Goal: Information Seeking & Learning: Learn about a topic

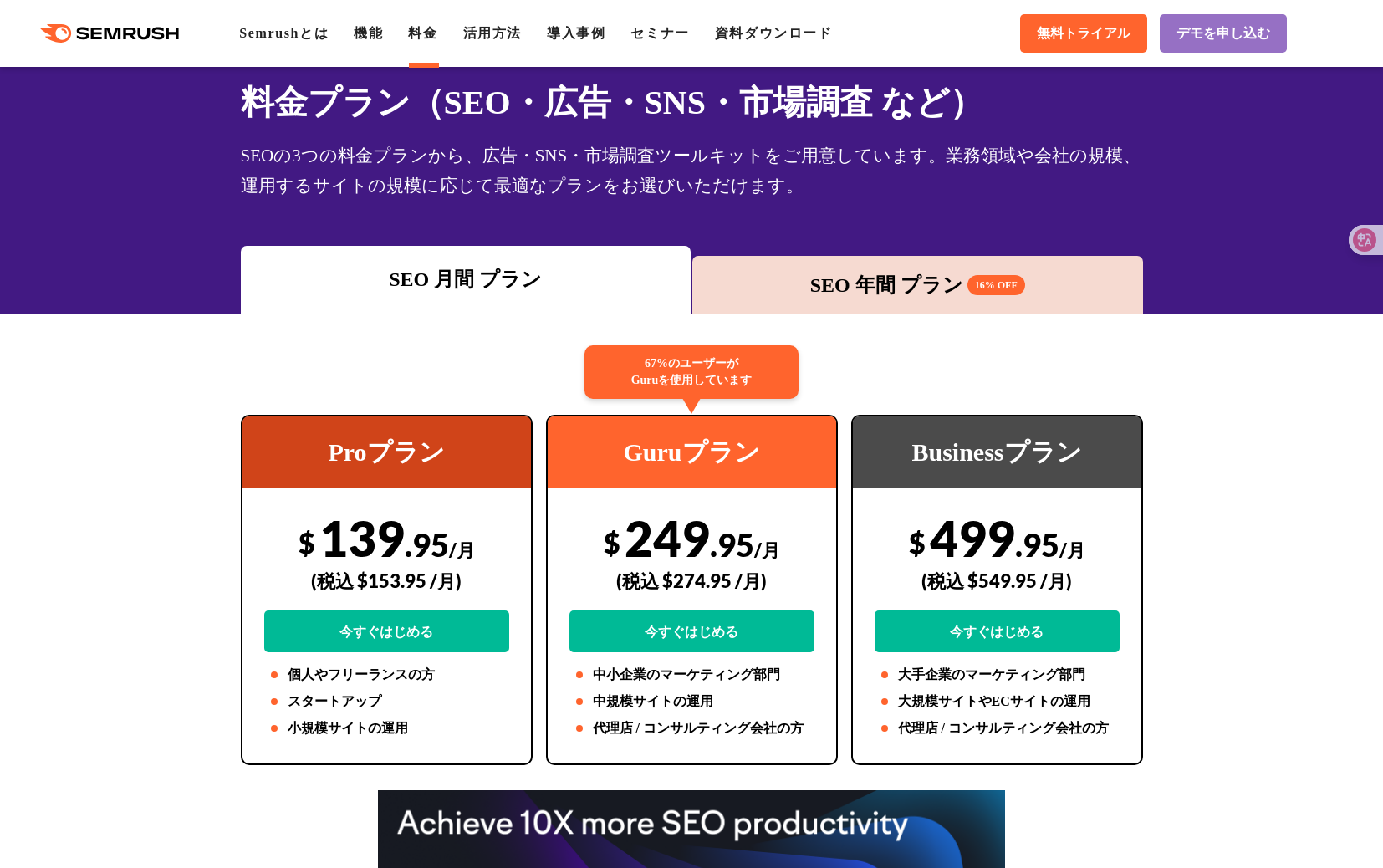
scroll to position [73, 0]
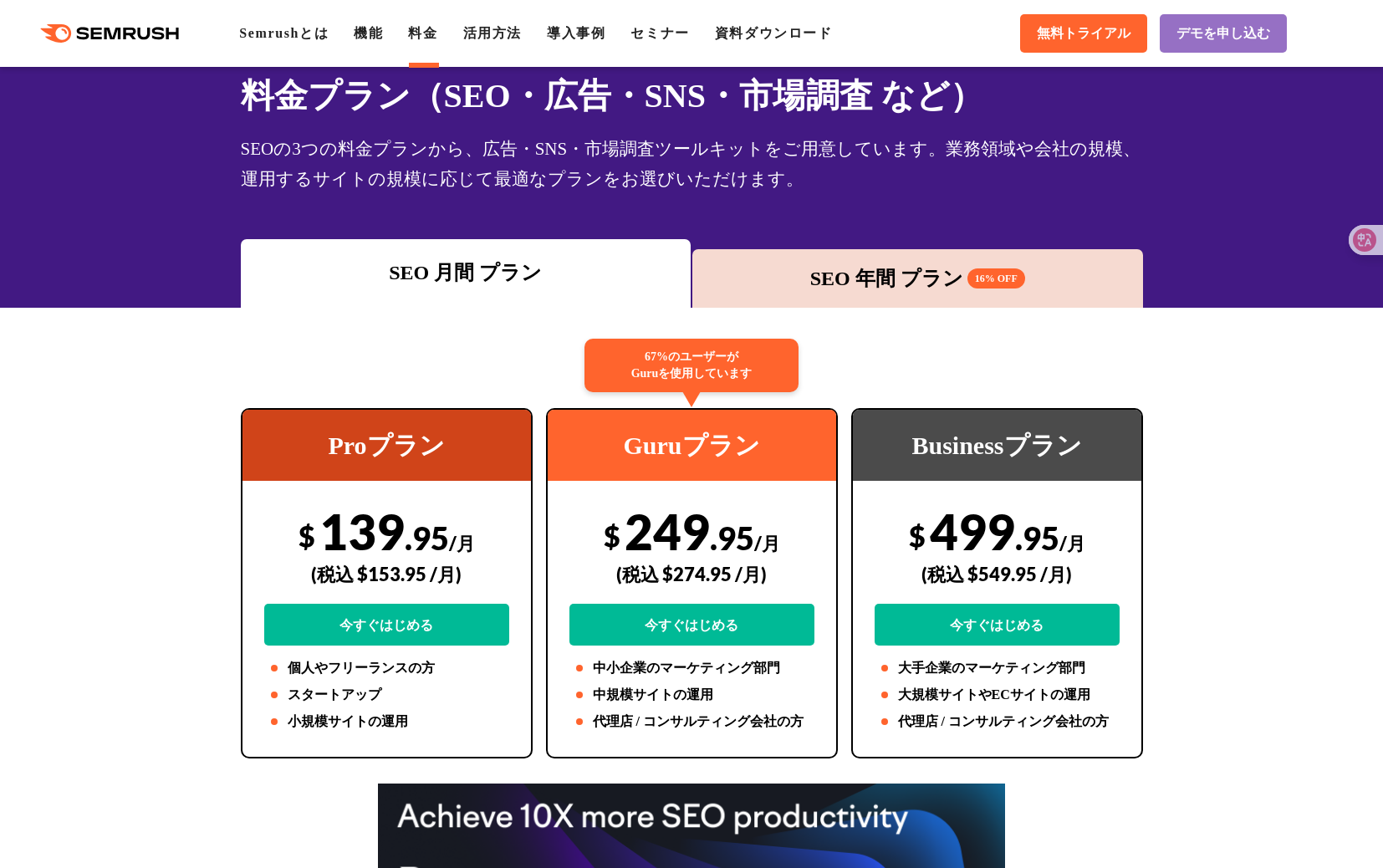
click at [875, 264] on div "SEO 年間 プラン 16% OFF" at bounding box center [917, 278] width 434 height 30
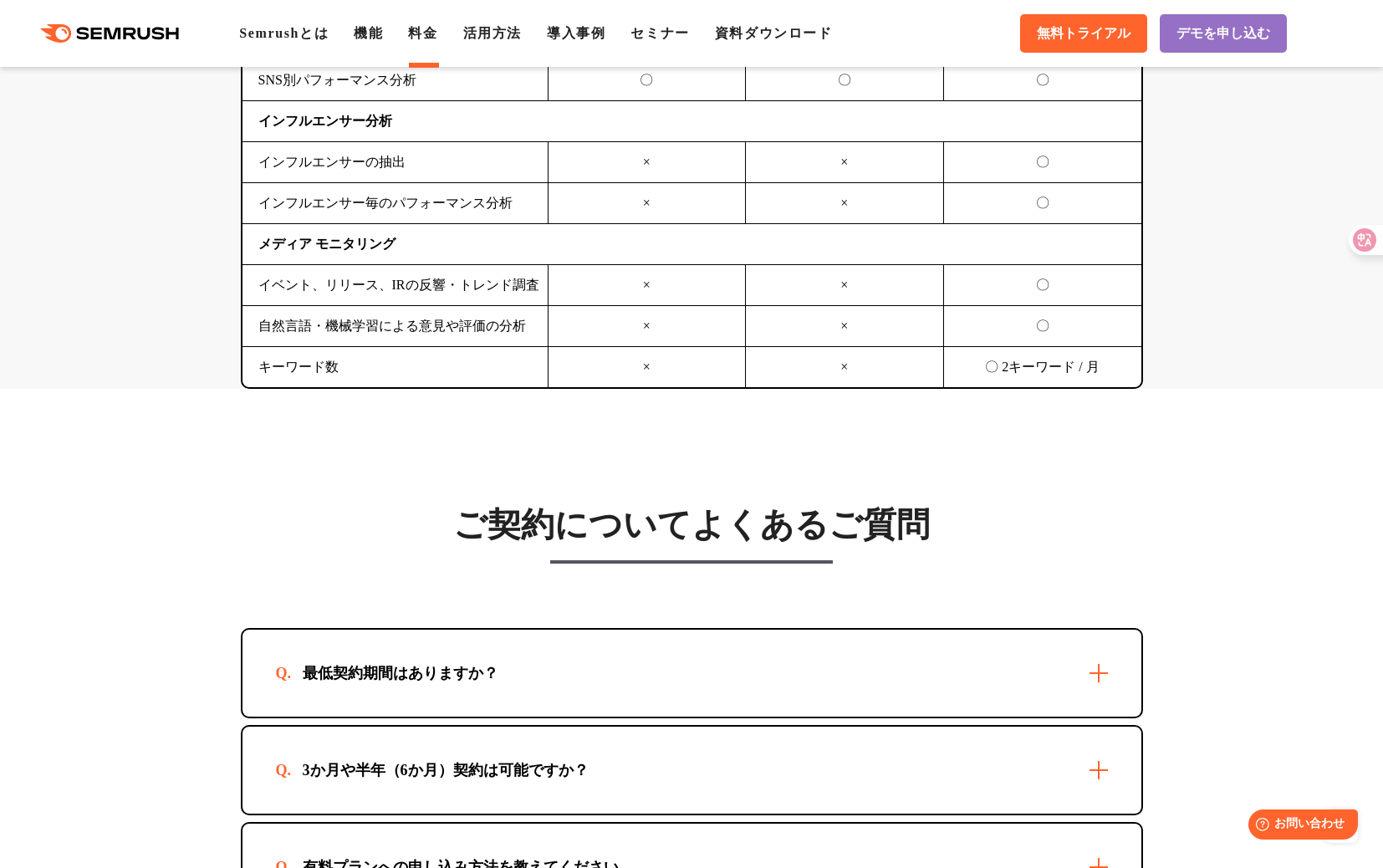
scroll to position [4307, 0]
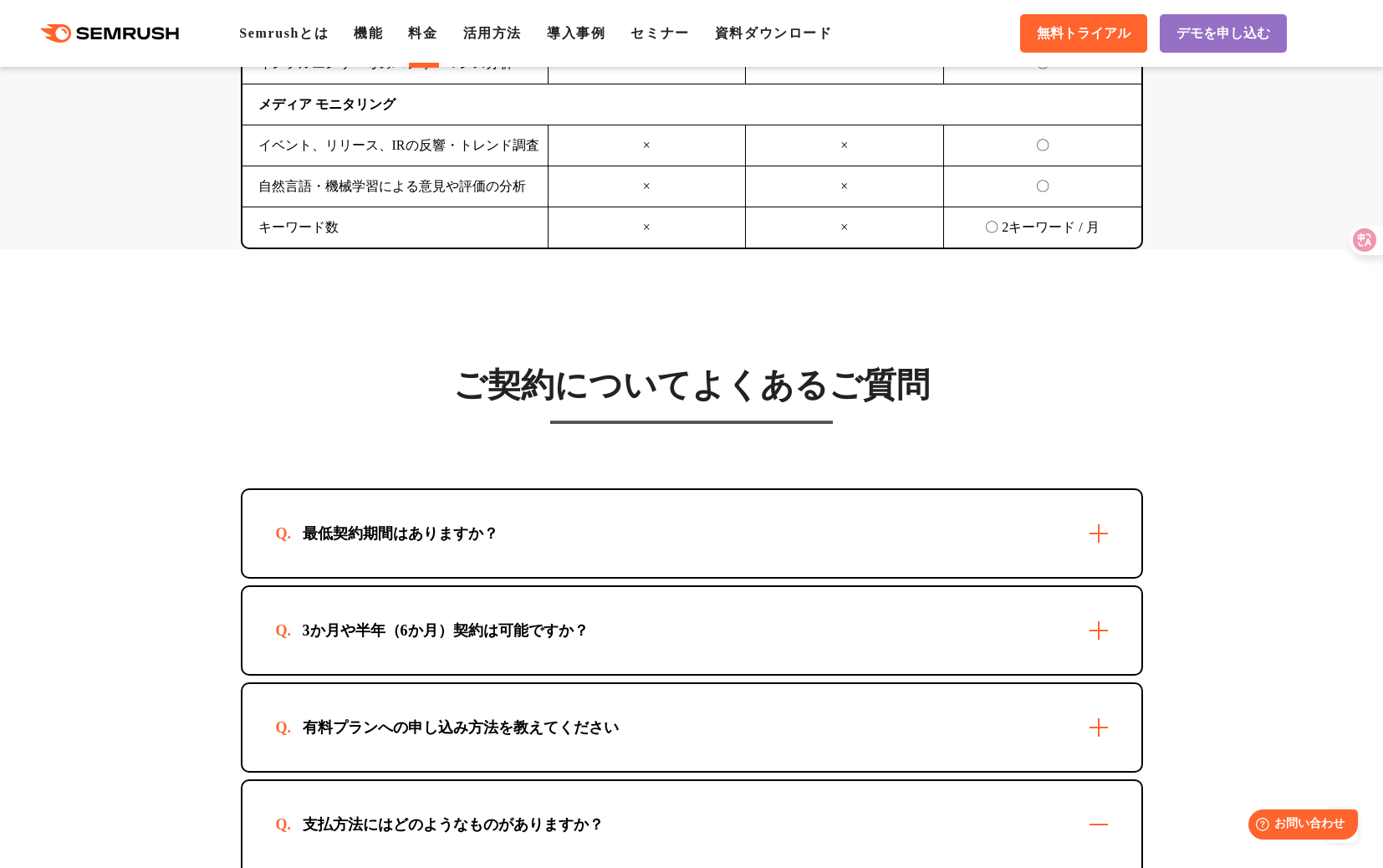
scroll to position [4456, 0]
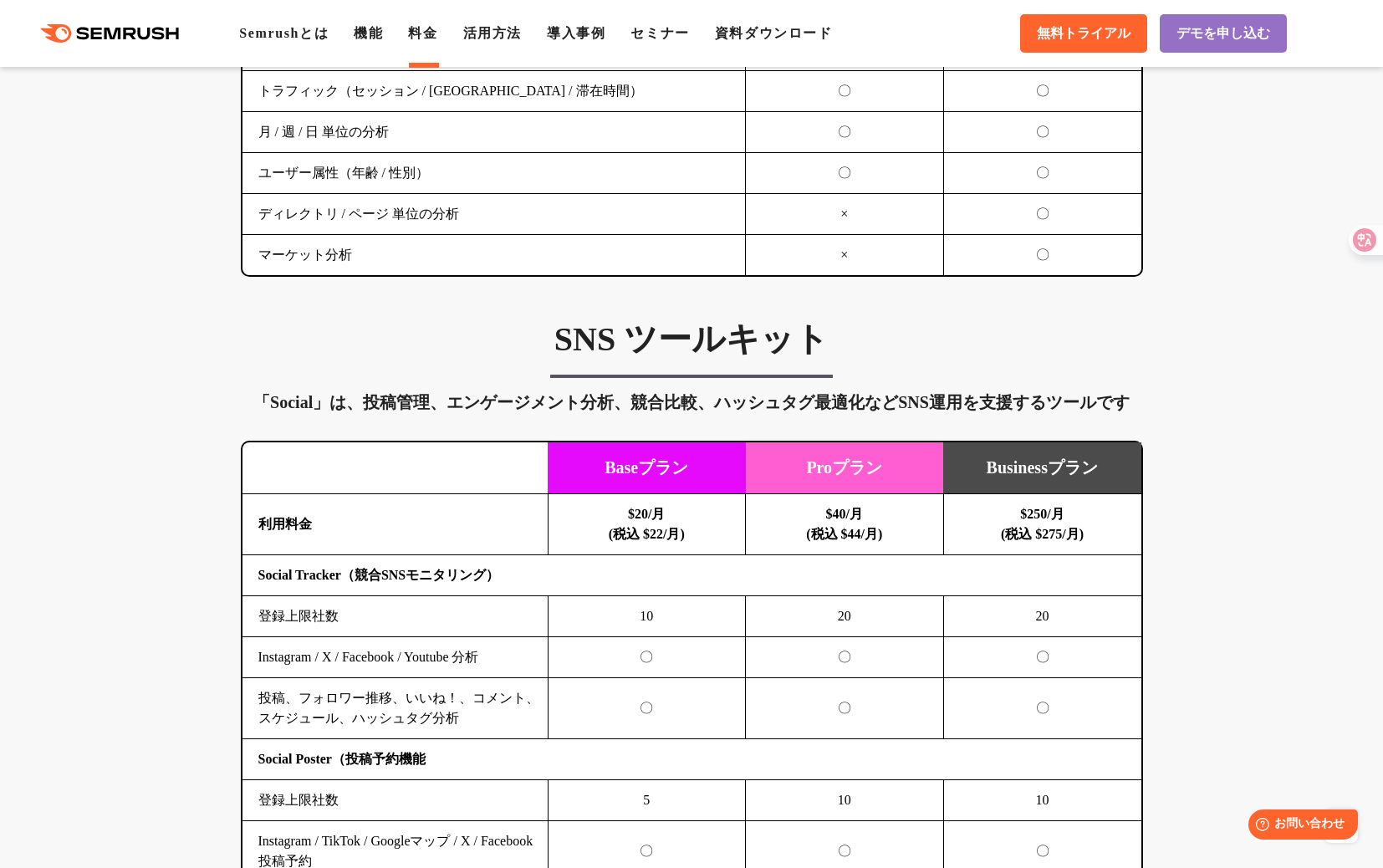
scroll to position [3150, 0]
